Goal: Information Seeking & Learning: Learn about a topic

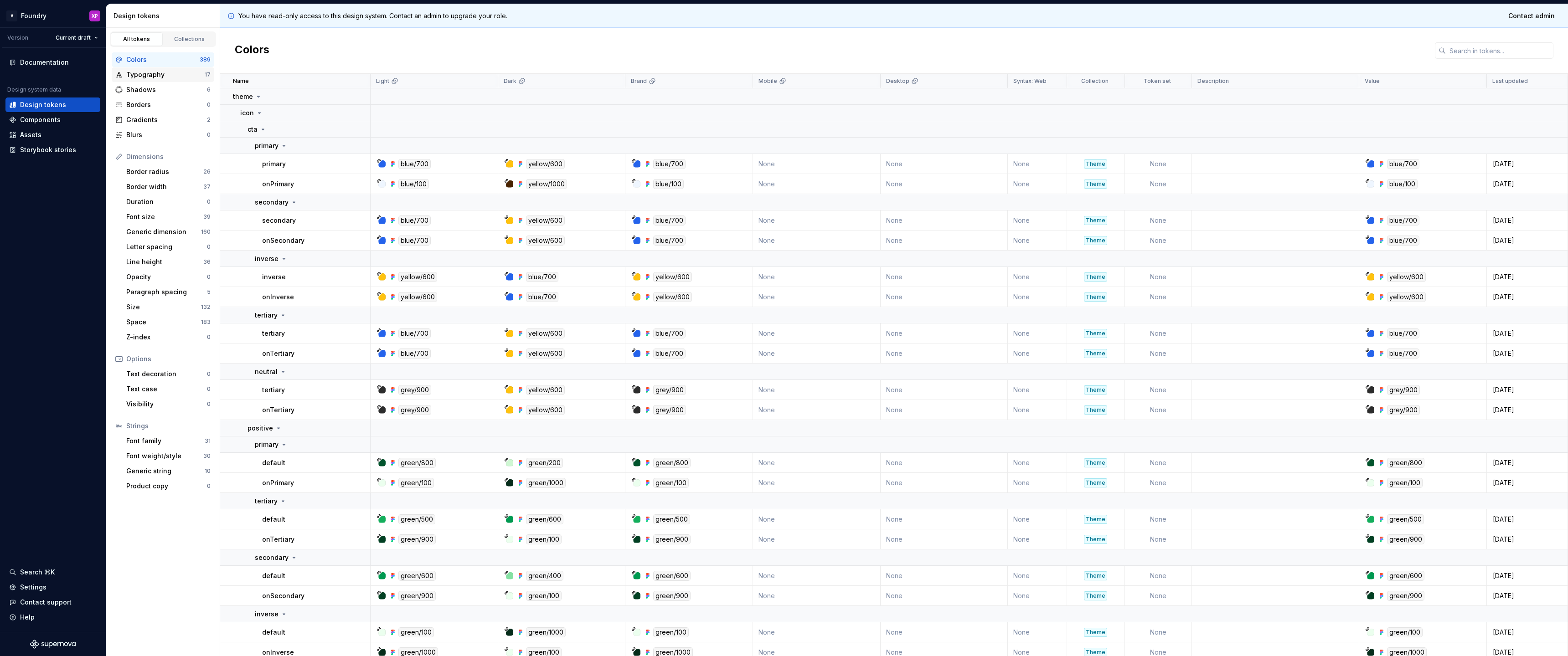
click at [182, 75] on div "Typography" at bounding box center [165, 74] width 79 height 9
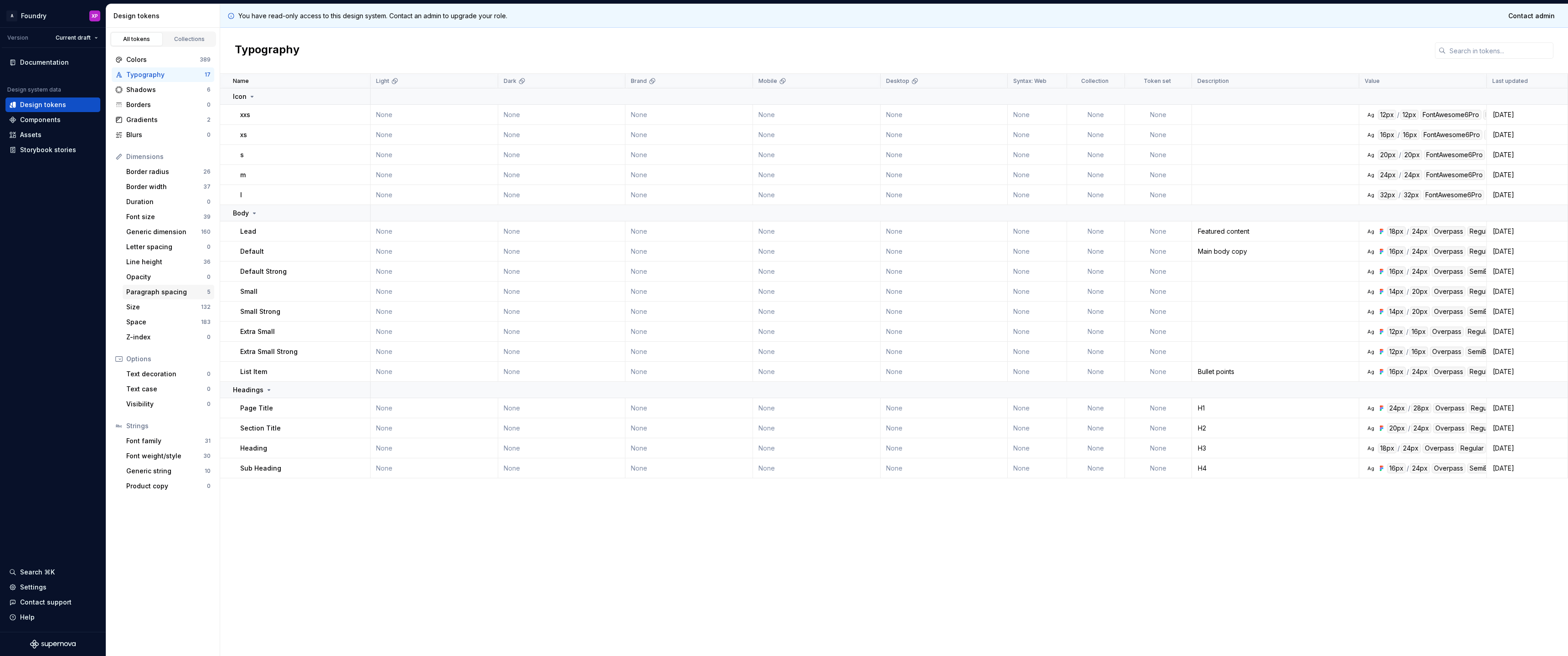
click at [151, 293] on div "Paragraph spacing" at bounding box center [166, 292] width 81 height 9
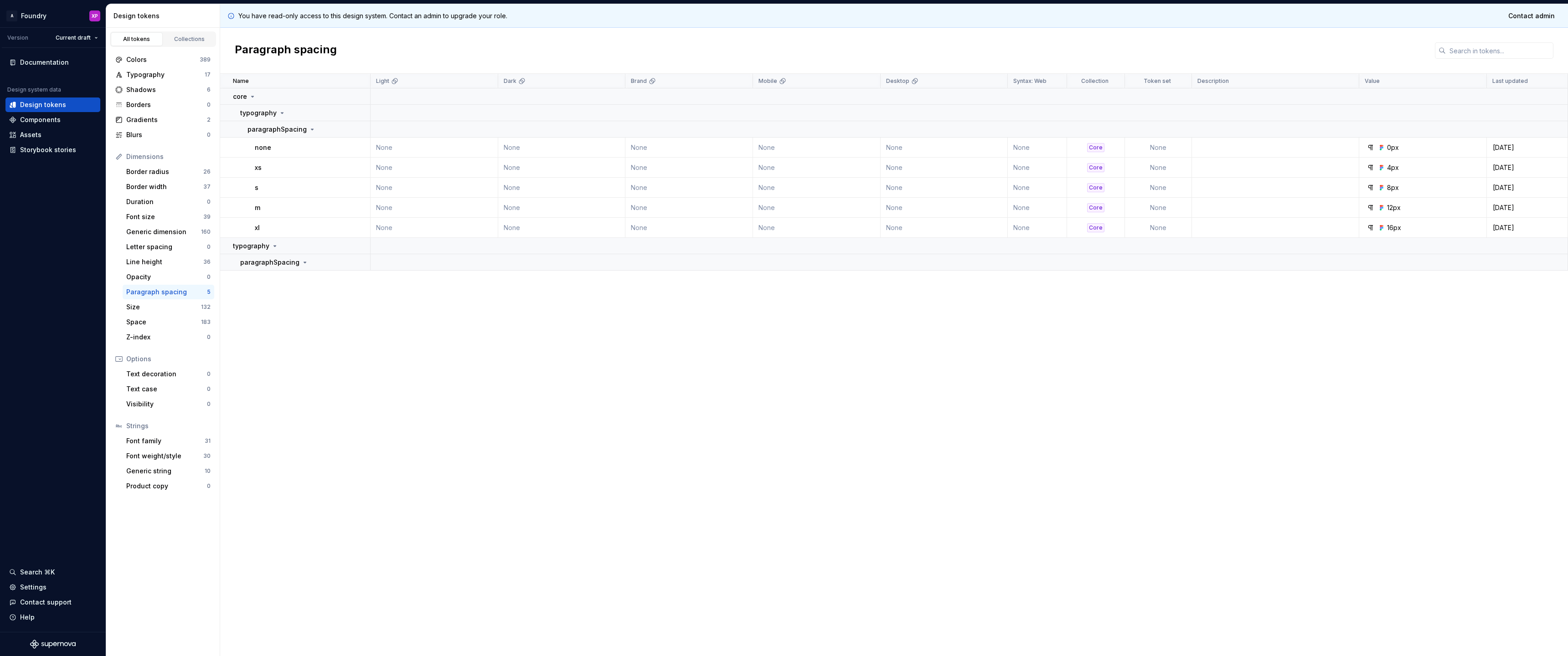
click at [295, 147] on div "none" at bounding box center [312, 147] width 115 height 9
click at [256, 207] on p "m" at bounding box center [257, 208] width 5 height 9
click at [302, 264] on icon at bounding box center [305, 262] width 7 height 7
click at [303, 265] on icon at bounding box center [305, 262] width 7 height 7
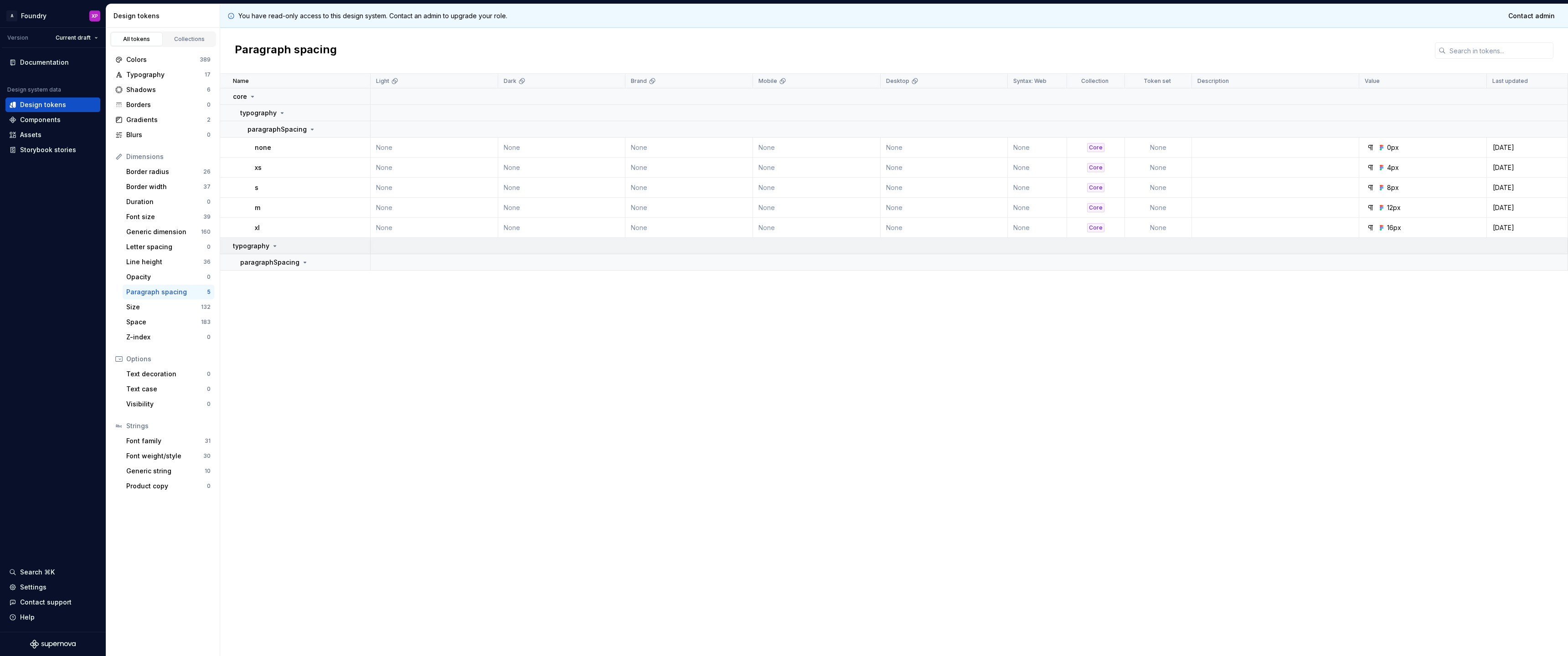
click at [268, 248] on p "typography" at bounding box center [251, 246] width 37 height 9
